Goal: Task Accomplishment & Management: Use online tool/utility

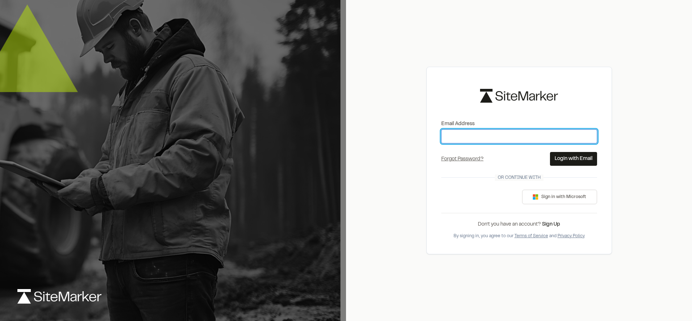
click at [472, 132] on input "Email Address" at bounding box center [520, 136] width 156 height 14
type input "**********"
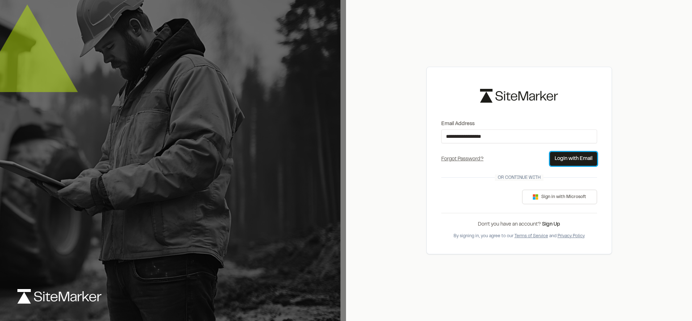
click at [568, 155] on button "Login with Email" at bounding box center [573, 159] width 47 height 14
